Goal: Find specific page/section: Find specific page/section

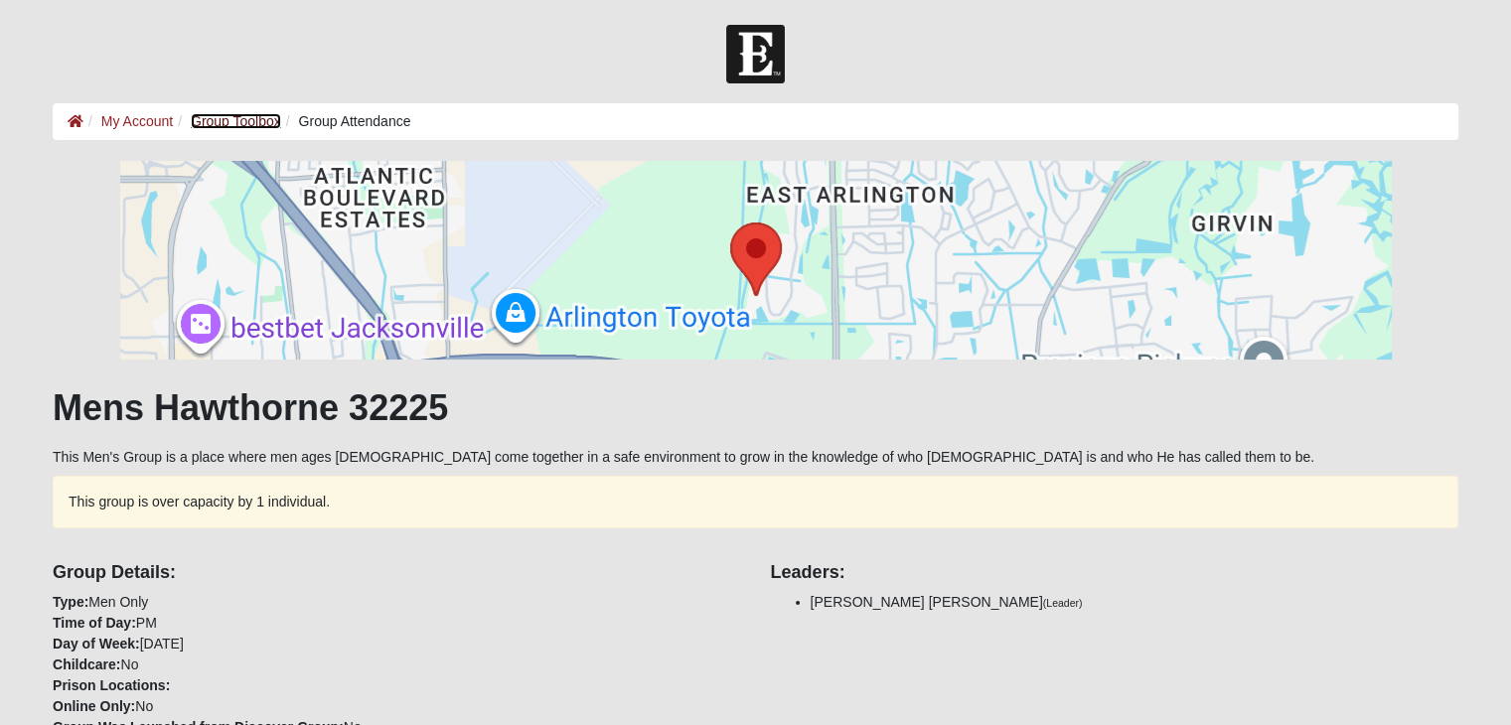
click at [213, 124] on link "Group Toolbox" at bounding box center [236, 121] width 90 height 16
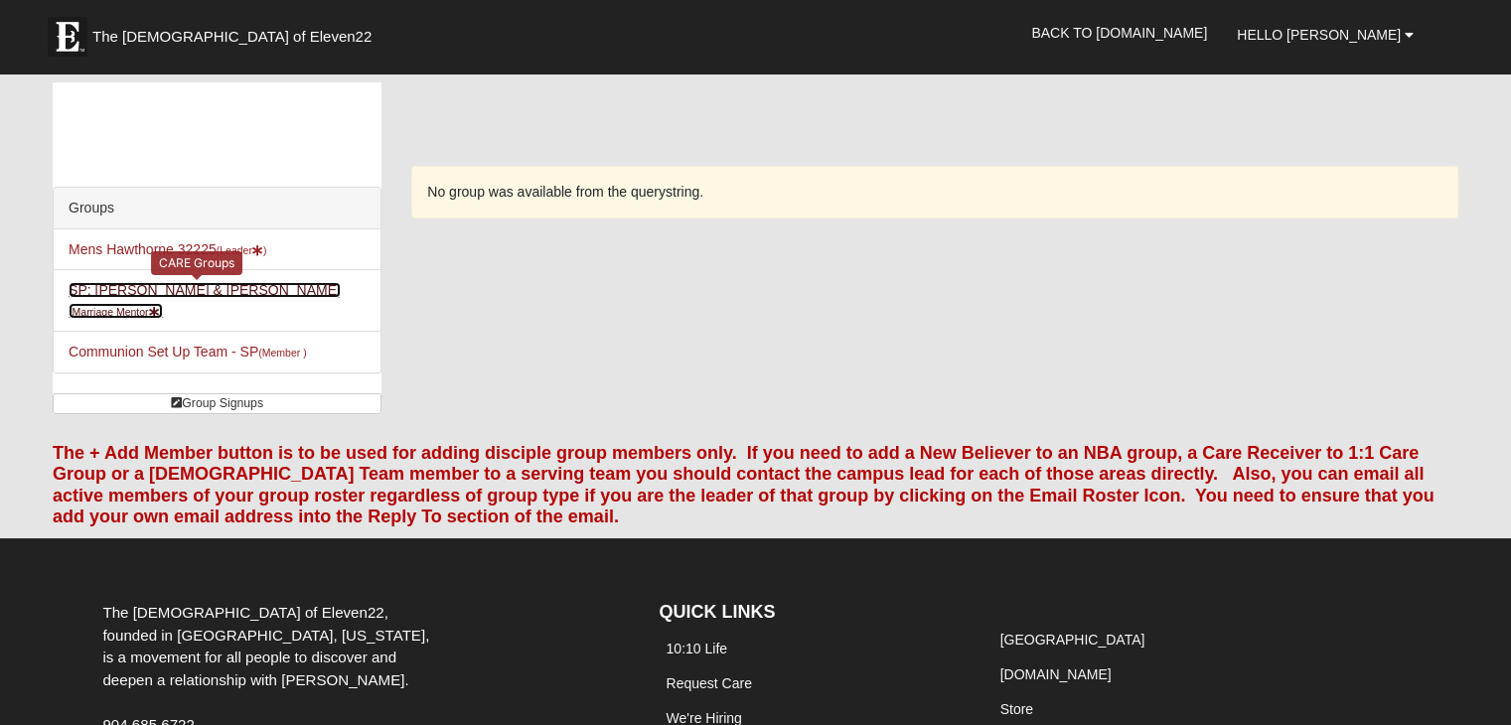
click at [144, 291] on link "SP: Hawthorne - Hamilton & Michelle MM (Marriage Mentor )" at bounding box center [205, 300] width 272 height 37
